Goal: Information Seeking & Learning: Learn about a topic

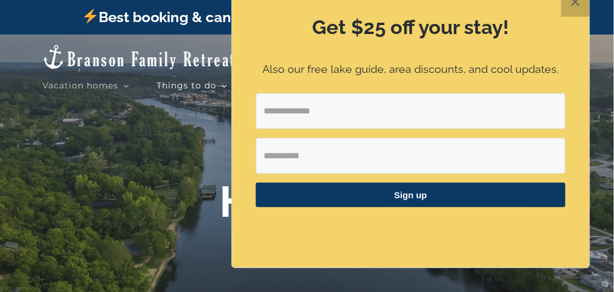
click at [582, 5] on button "✕" at bounding box center [575, 2] width 29 height 29
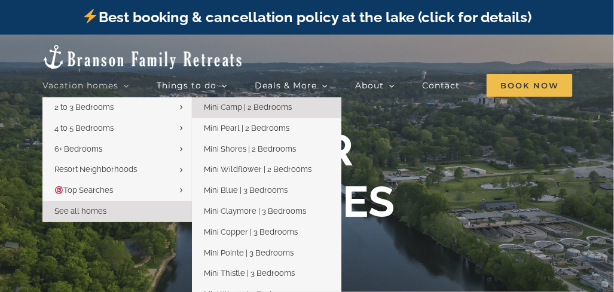
click at [266, 105] on span "Mini Camp | 2 Bedrooms" at bounding box center [248, 107] width 88 height 9
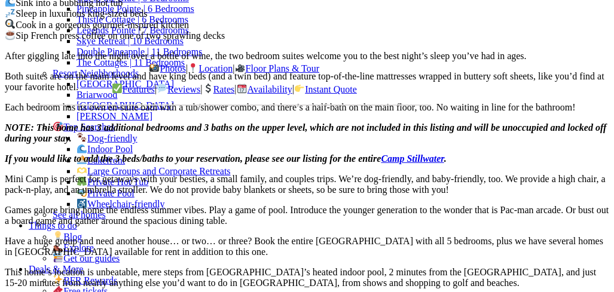
scroll to position [978, 0]
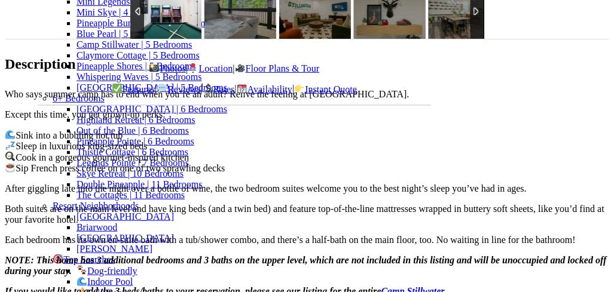
click at [130, 39] on img at bounding box center [166, 12] width 72 height 54
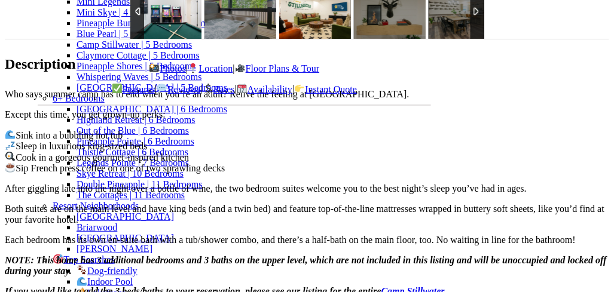
scroll to position [815, 0]
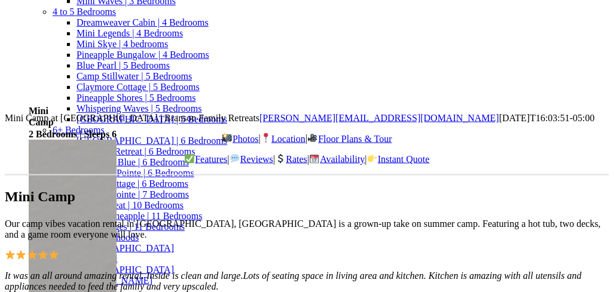
scroll to position [0, 0]
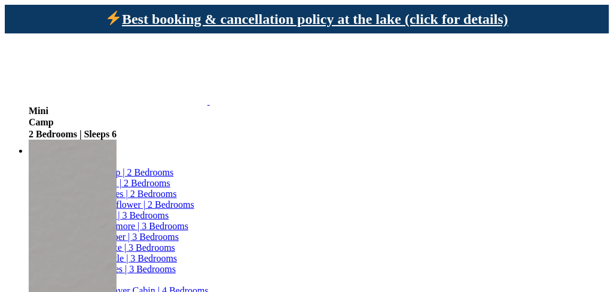
click at [173, 167] on span "Mini Camp | 2 Bedrooms" at bounding box center [125, 172] width 97 height 10
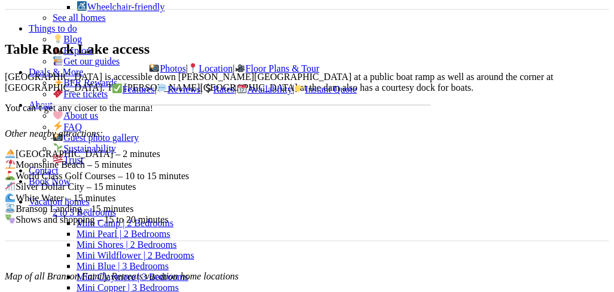
scroll to position [2772, 0]
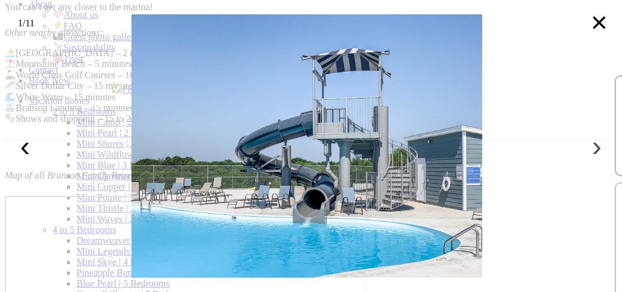
click at [597, 145] on button "›" at bounding box center [597, 146] width 26 height 26
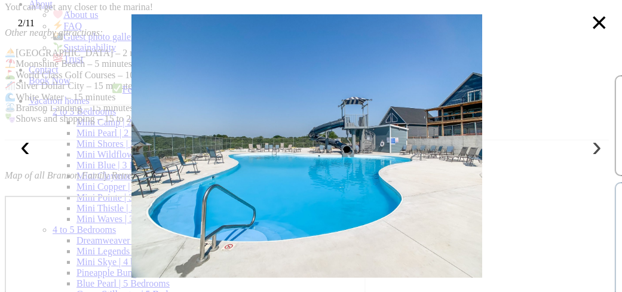
click at [594, 145] on button "›" at bounding box center [597, 146] width 26 height 26
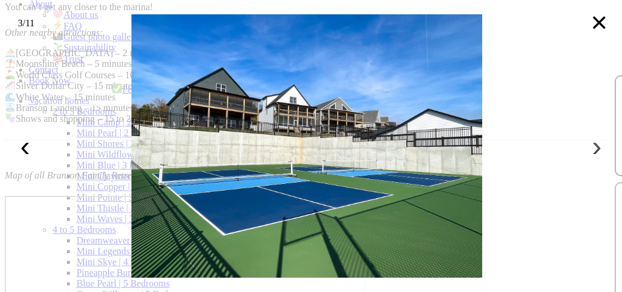
click at [594, 145] on button "›" at bounding box center [597, 146] width 26 height 26
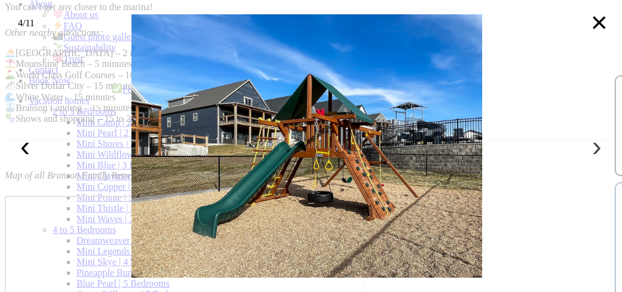
click at [594, 145] on button "›" at bounding box center [597, 146] width 26 height 26
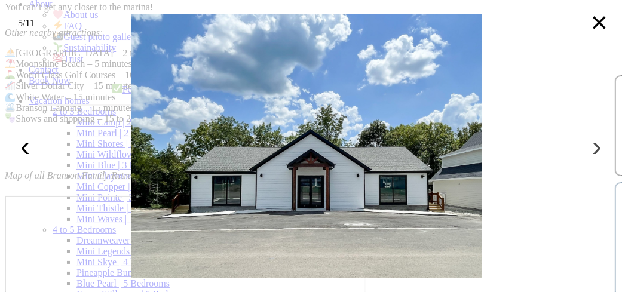
click at [594, 145] on button "›" at bounding box center [597, 146] width 26 height 26
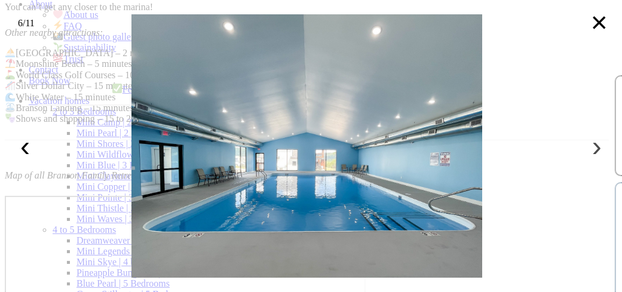
click at [594, 145] on button "›" at bounding box center [597, 146] width 26 height 26
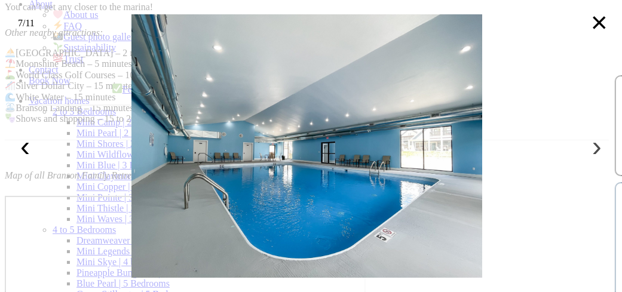
click at [594, 145] on button "›" at bounding box center [597, 146] width 26 height 26
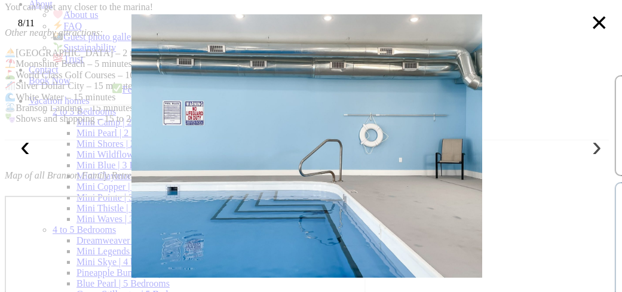
click at [594, 145] on button "›" at bounding box center [597, 146] width 26 height 26
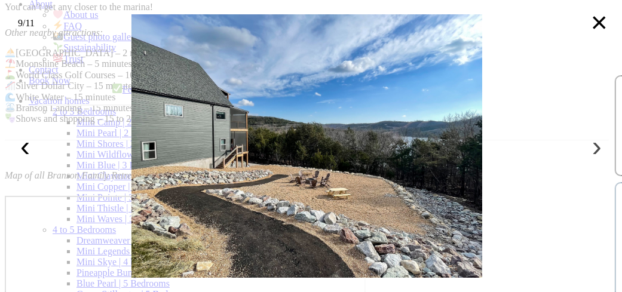
click at [594, 145] on button "›" at bounding box center [597, 146] width 26 height 26
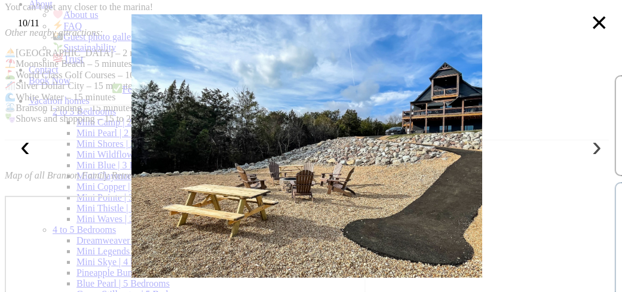
click at [594, 145] on button "›" at bounding box center [597, 146] width 26 height 26
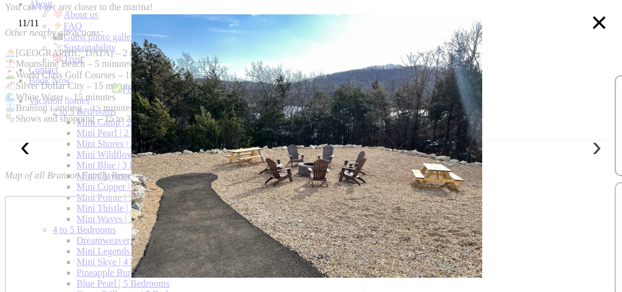
click at [594, 145] on button "›" at bounding box center [597, 146] width 26 height 26
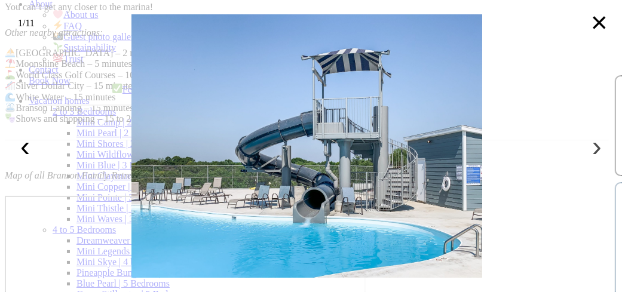
click at [594, 145] on button "›" at bounding box center [597, 146] width 26 height 26
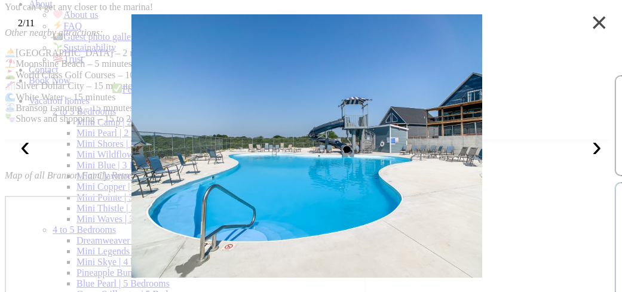
click at [602, 24] on button "×" at bounding box center [600, 23] width 26 height 26
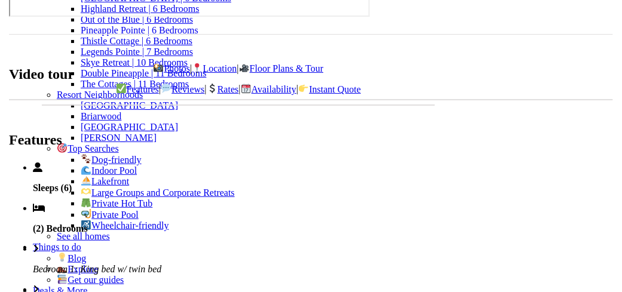
scroll to position [3424, 0]
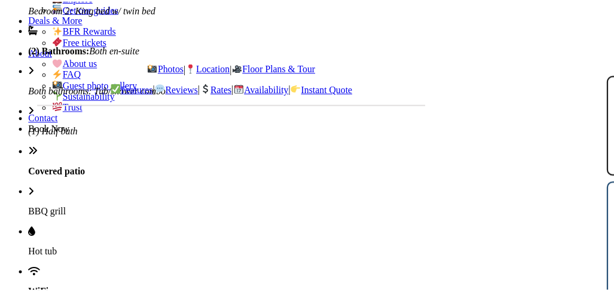
scroll to position [0, 0]
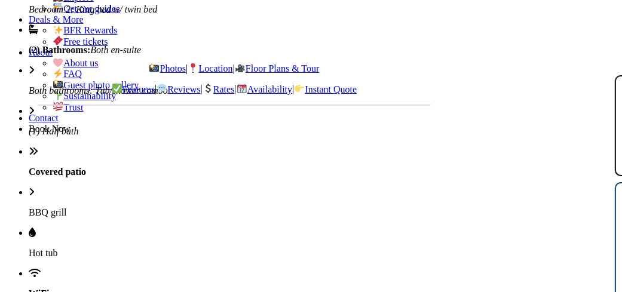
drag, startPoint x: 492, startPoint y: 51, endPoint x: 551, endPoint y: 51, distance: 59.2
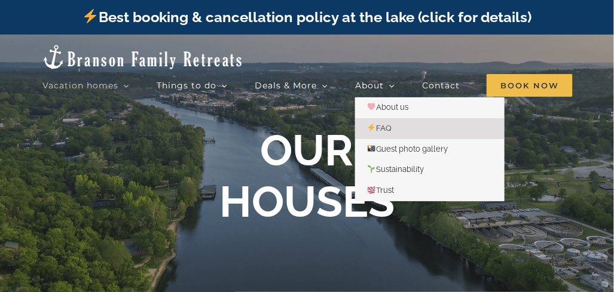
click at [386, 126] on span "FAQ" at bounding box center [379, 128] width 25 height 9
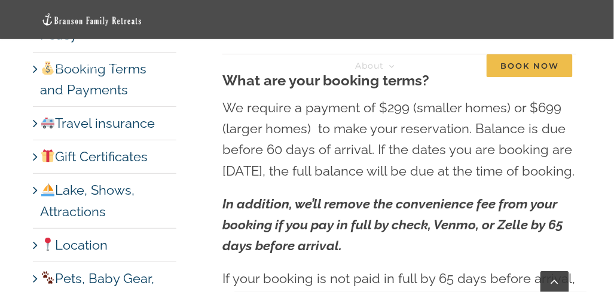
scroll to position [1956, 0]
